Goal: Use online tool/utility: Utilize a website feature to perform a specific function

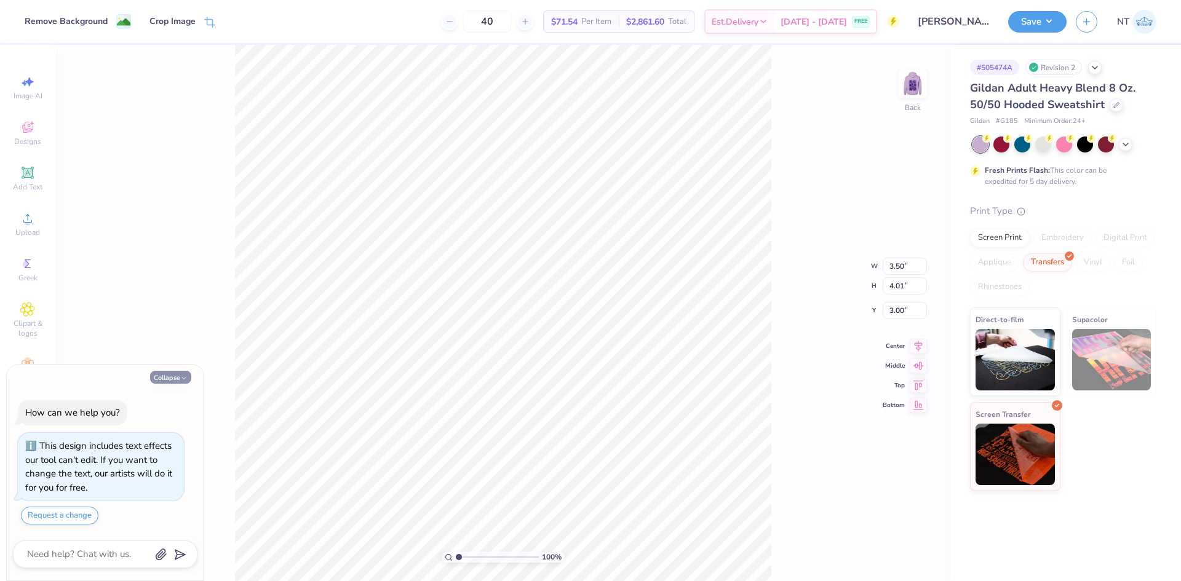
click at [177, 378] on button "Collapse" at bounding box center [170, 377] width 41 height 13
type textarea "x"
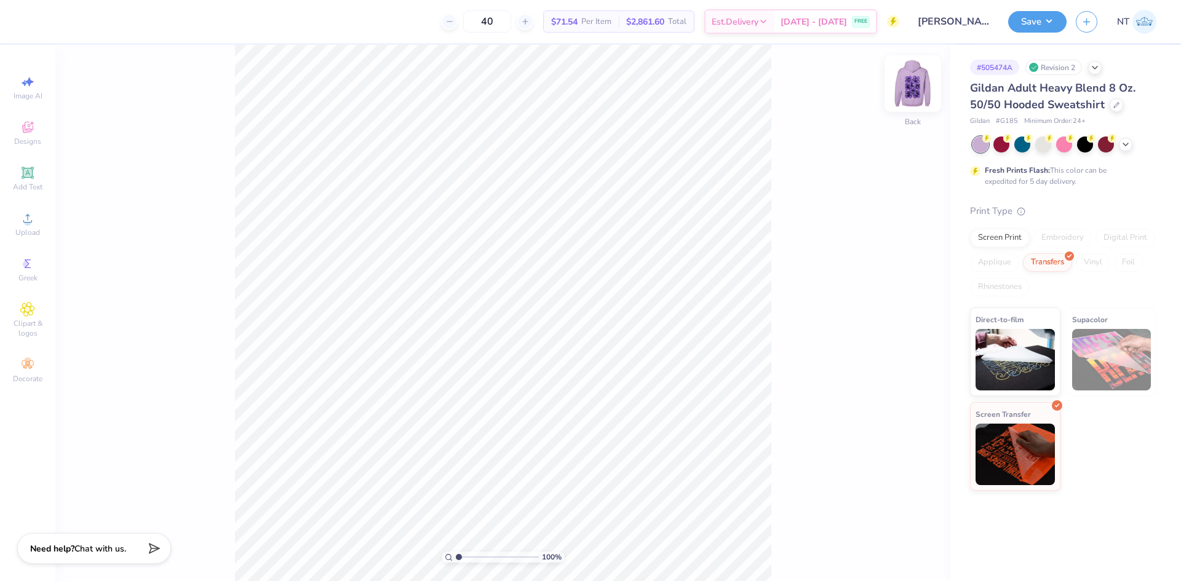
click at [905, 99] on div "Back" at bounding box center [913, 92] width 28 height 44
type input "1.6491337272538"
type input "6.20"
type input "1"
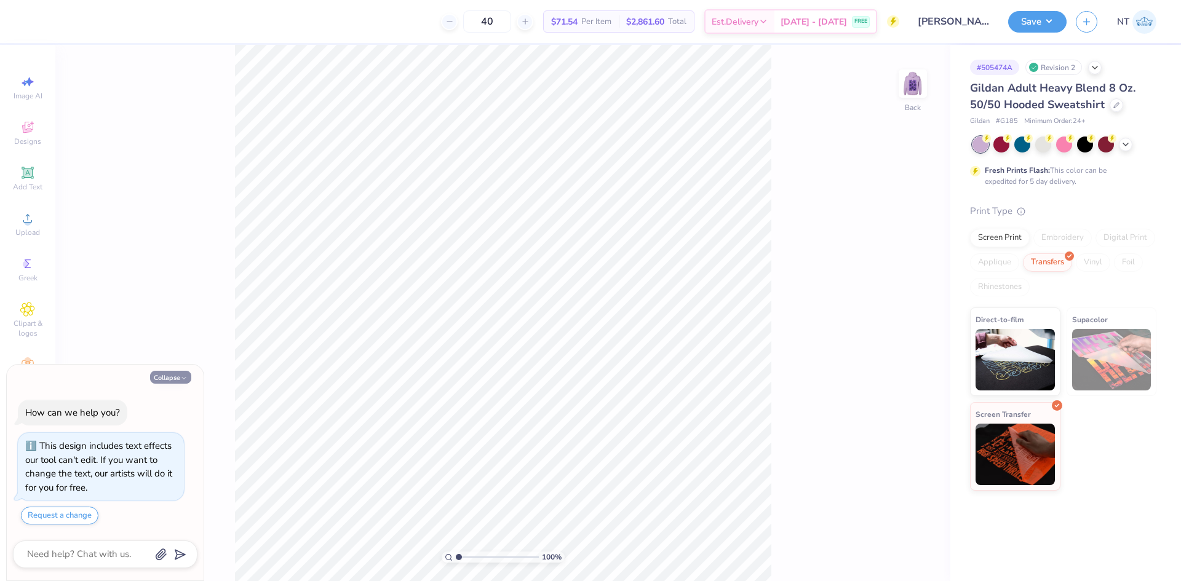
click at [175, 376] on button "Collapse" at bounding box center [170, 377] width 41 height 13
type textarea "x"
